Goal: Download file/media

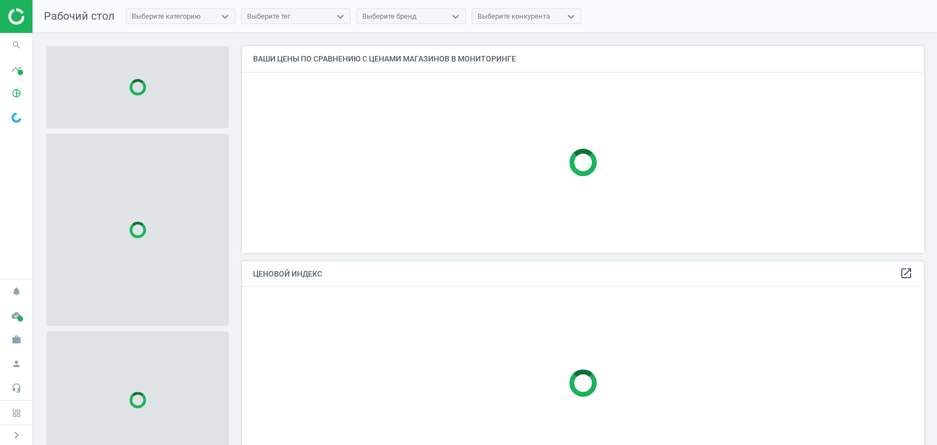
scroll to position [225, 692]
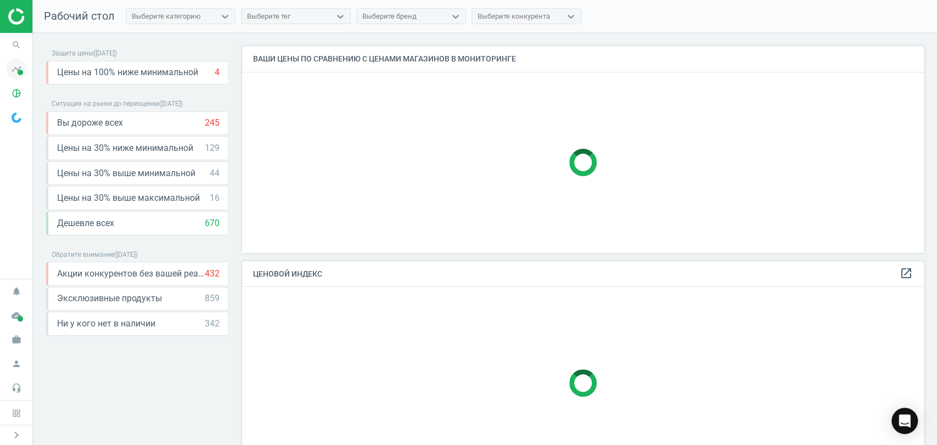
click at [19, 72] on span at bounding box center [20, 72] width 5 height 5
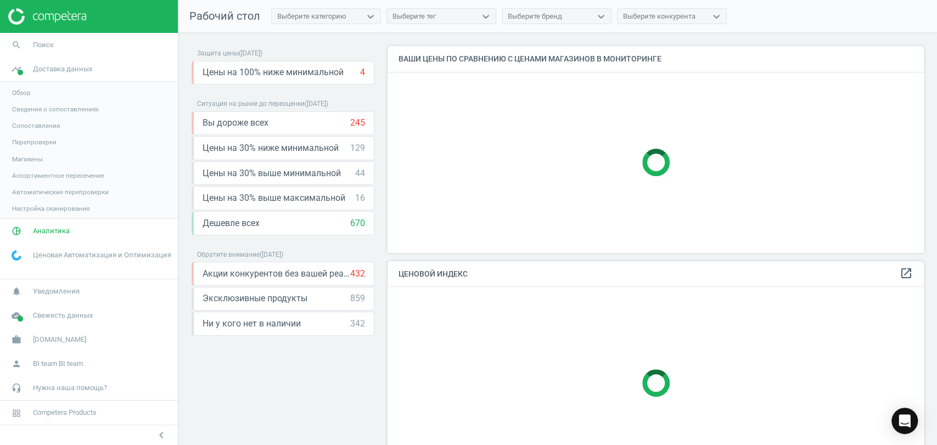
scroll to position [225, 546]
click at [31, 156] on span "Магазины" at bounding box center [27, 159] width 31 height 9
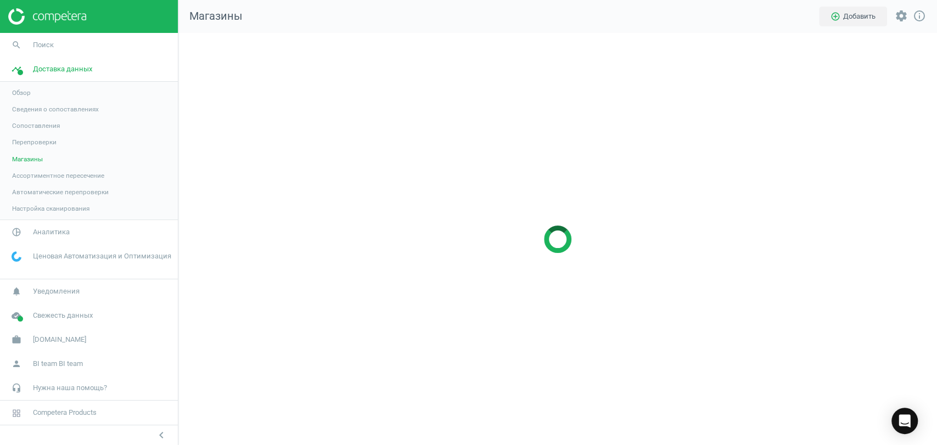
scroll to position [431, 777]
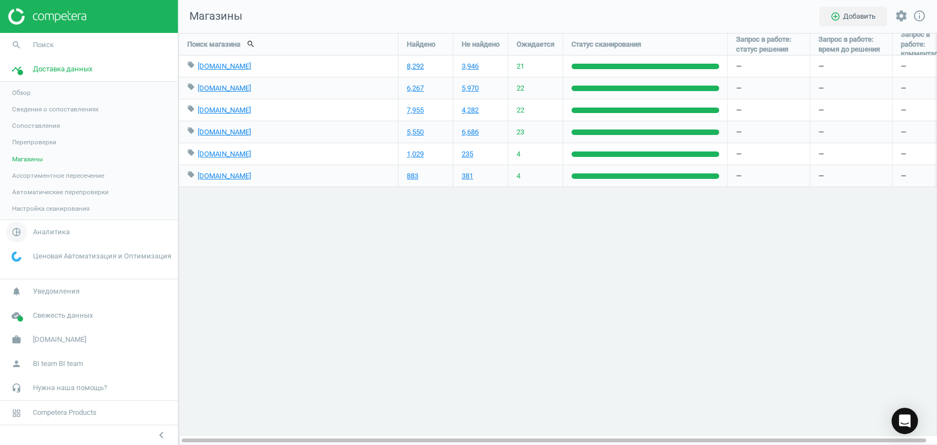
click at [50, 234] on span "Аналитика" at bounding box center [51, 232] width 37 height 10
click at [22, 130] on span "Товары" at bounding box center [23, 133] width 23 height 9
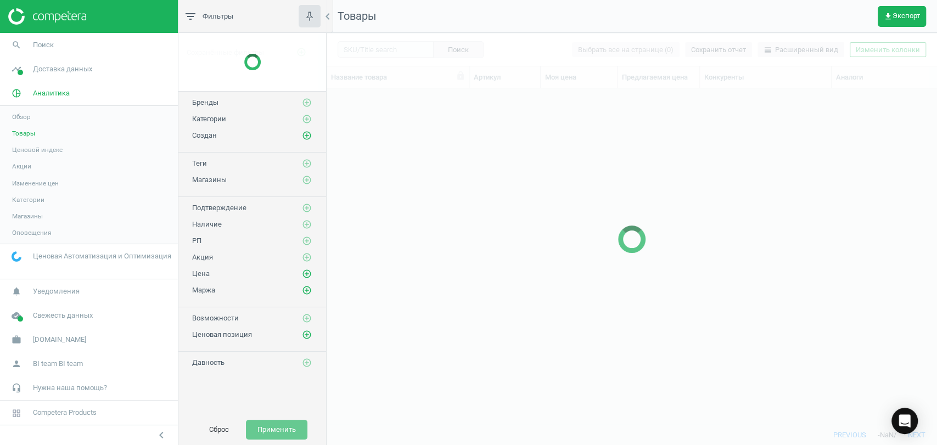
scroll to position [317, 600]
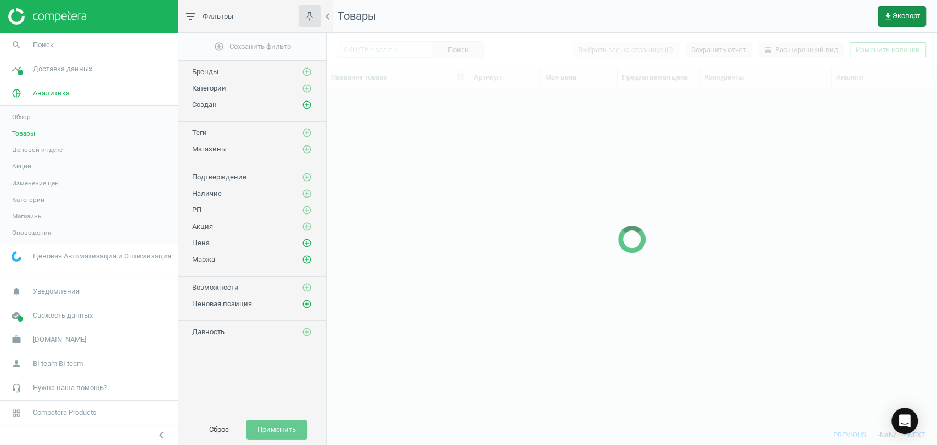
click at [904, 9] on button "get_app Экспорт" at bounding box center [902, 16] width 48 height 21
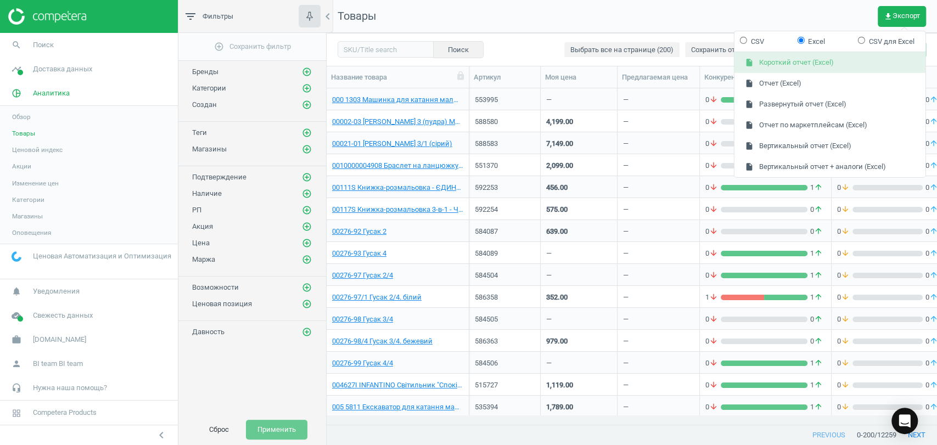
click at [830, 61] on button "insert_drive_file Короткий отчет (Excel)" at bounding box center [829, 62] width 191 height 21
